Goal: Find specific page/section: Find specific page/section

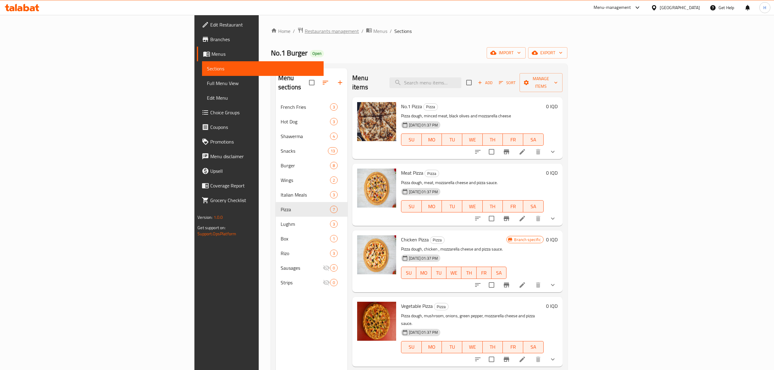
click at [305, 32] on span "Restaurants management" at bounding box center [332, 30] width 54 height 7
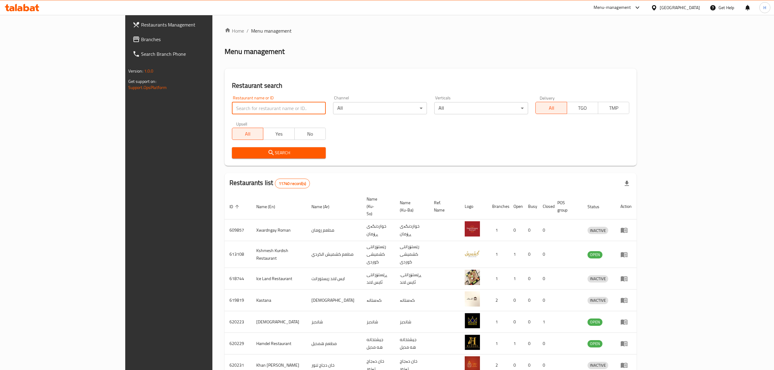
click at [232, 106] on input "search" at bounding box center [279, 108] width 94 height 12
type input "Violetta La Rosa"
click button "Search" at bounding box center [279, 152] width 94 height 11
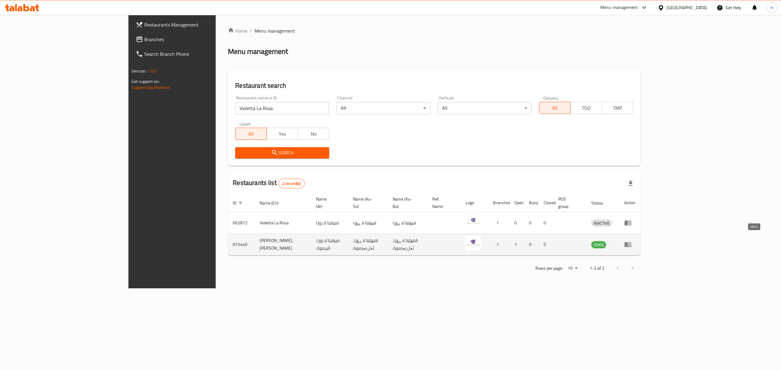
click at [631, 241] on icon "enhanced table" at bounding box center [627, 244] width 7 height 7
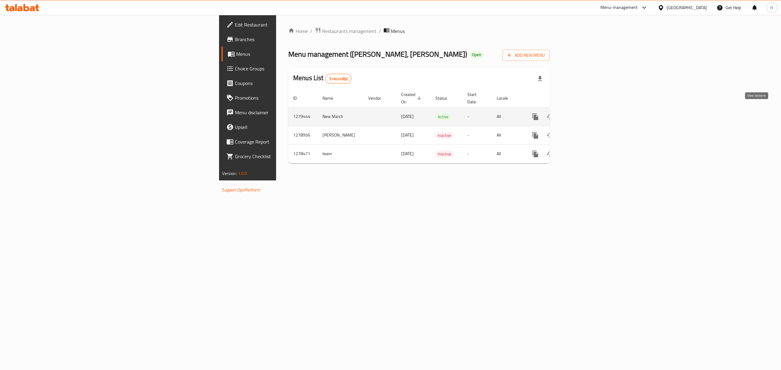
click at [583, 113] on icon "enhanced table" at bounding box center [578, 116] width 7 height 7
